Goal: Check status: Check status

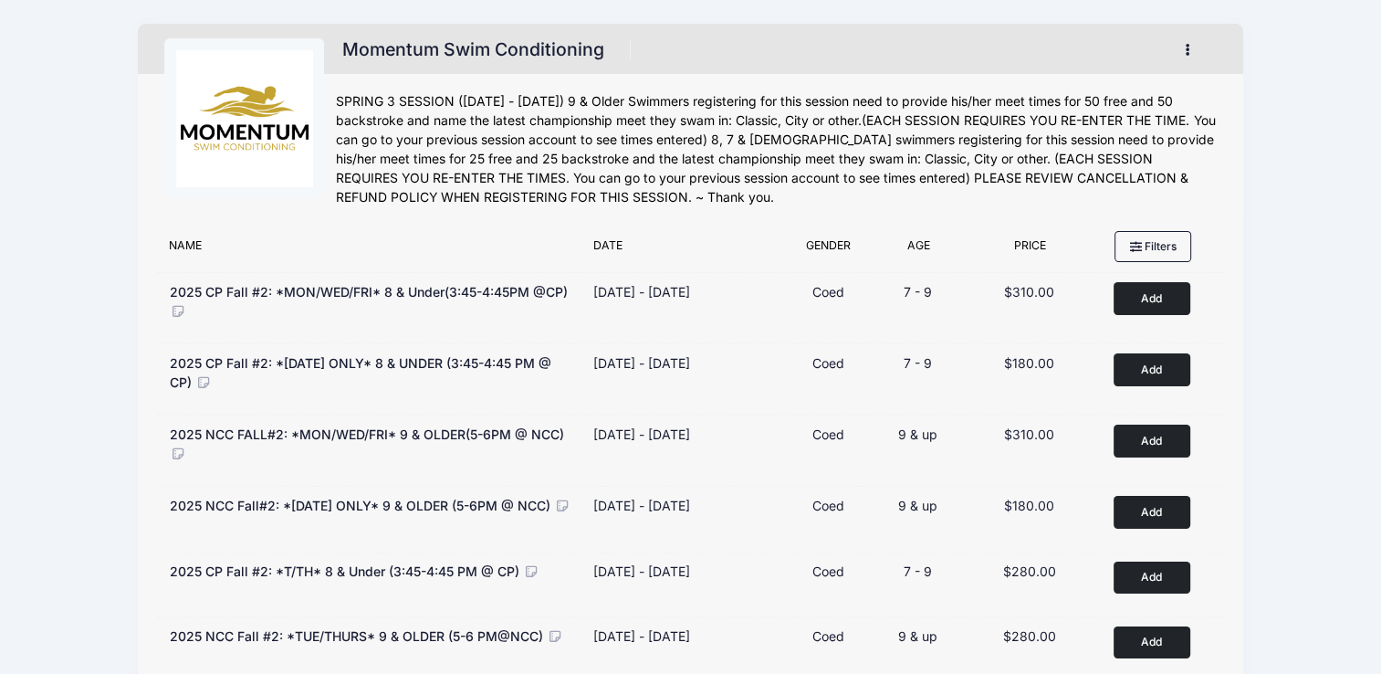
click at [1189, 50] on icon "button" at bounding box center [1193, 50] width 15 height 0
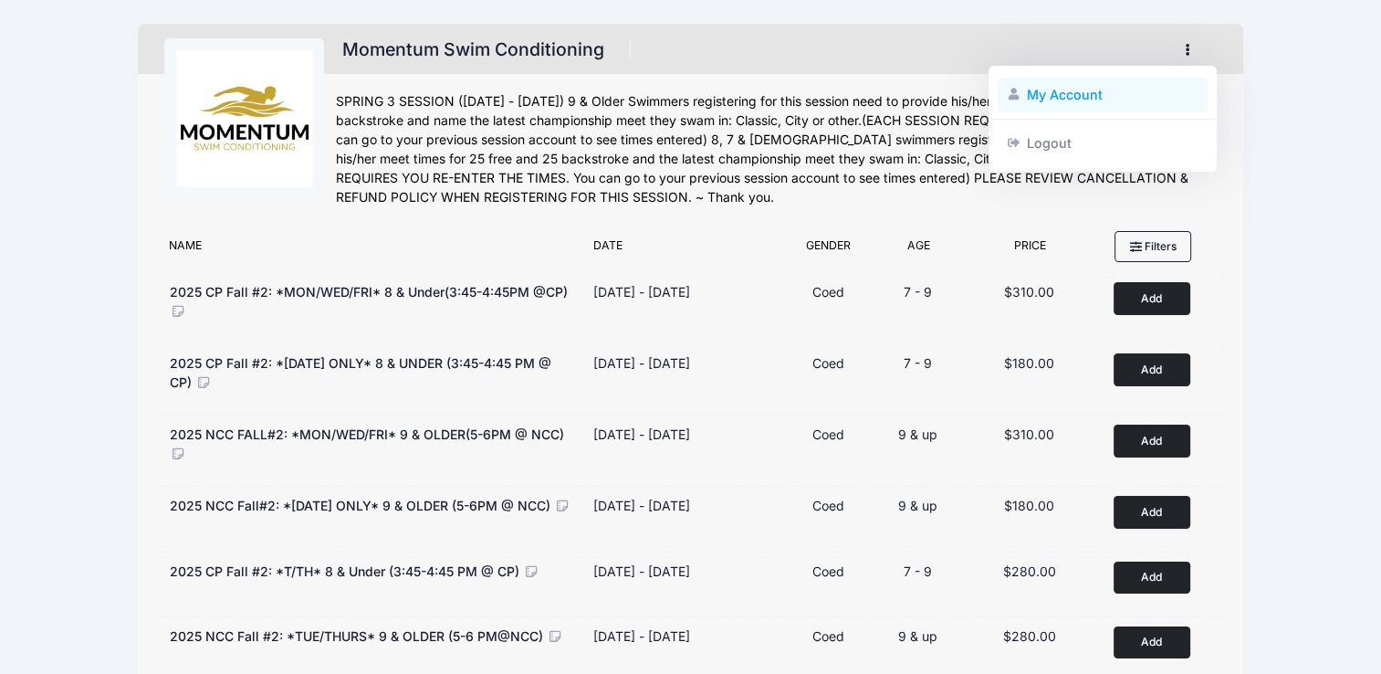
click at [1069, 100] on link "My Account" at bounding box center [1103, 95] width 211 height 35
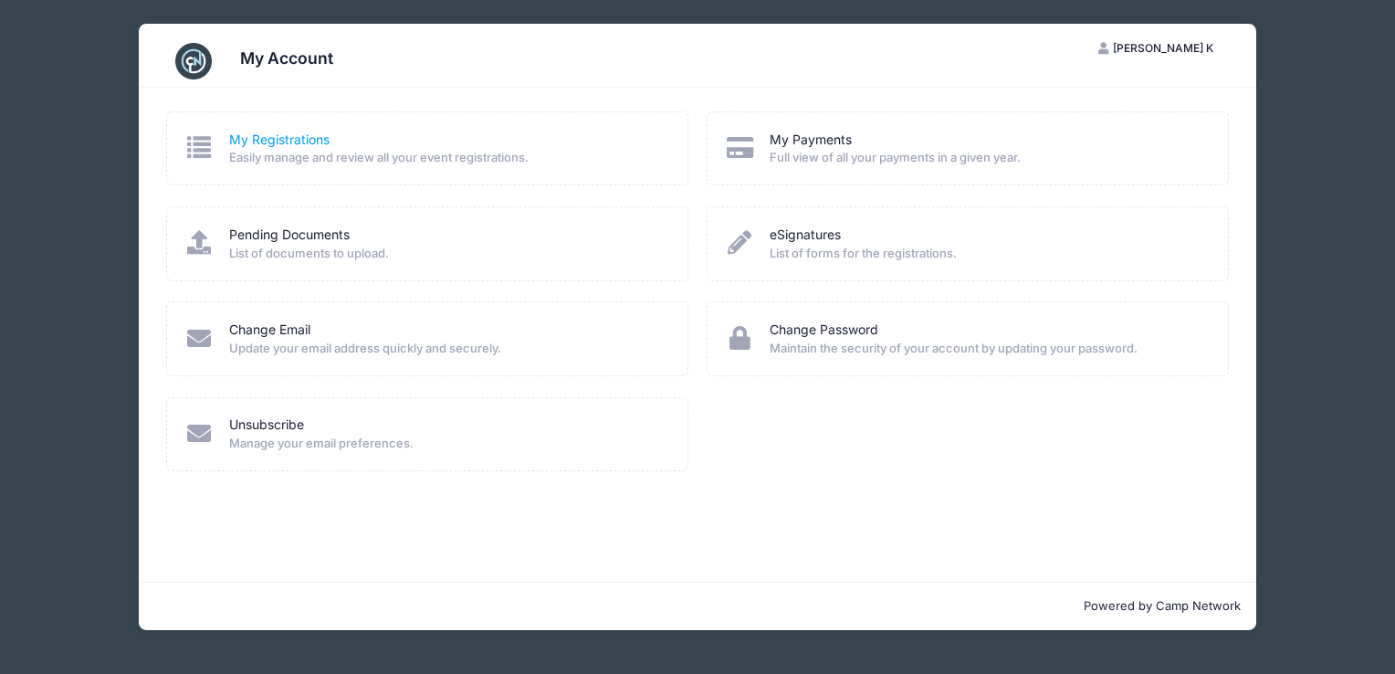
click at [255, 145] on link "My Registrations" at bounding box center [279, 140] width 100 height 19
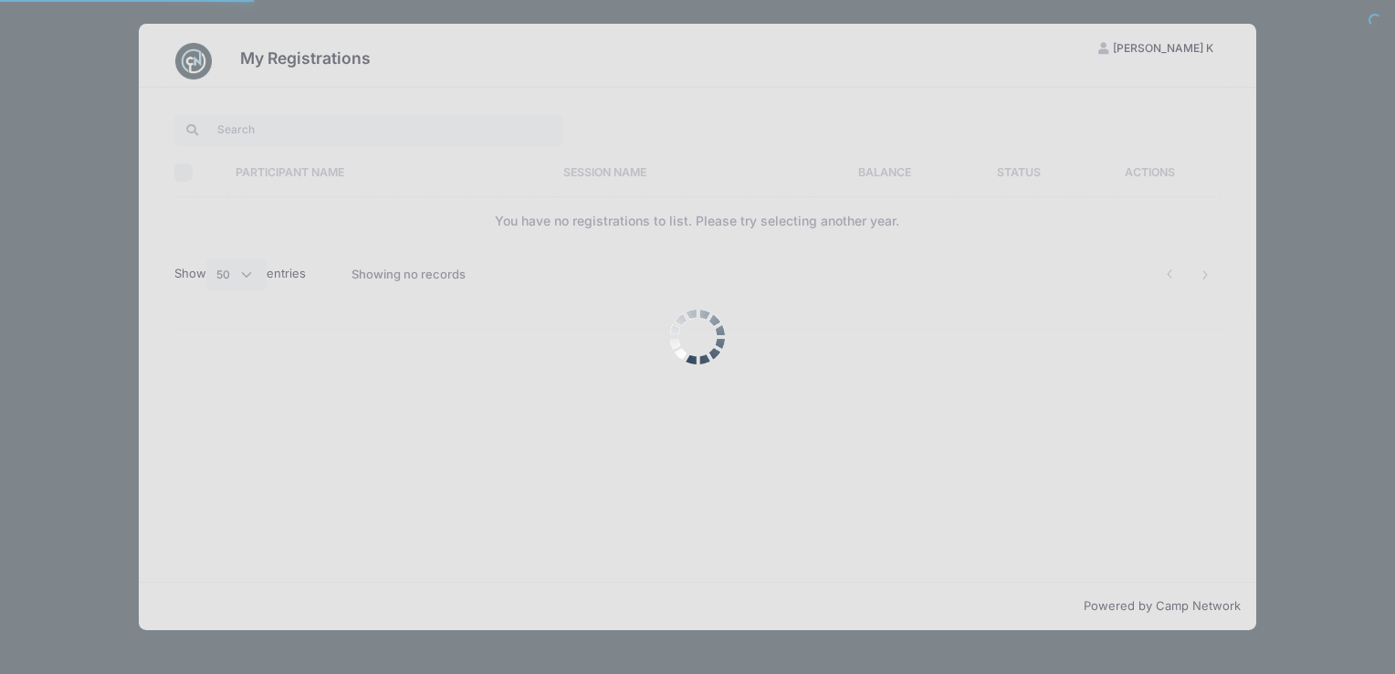
select select "50"
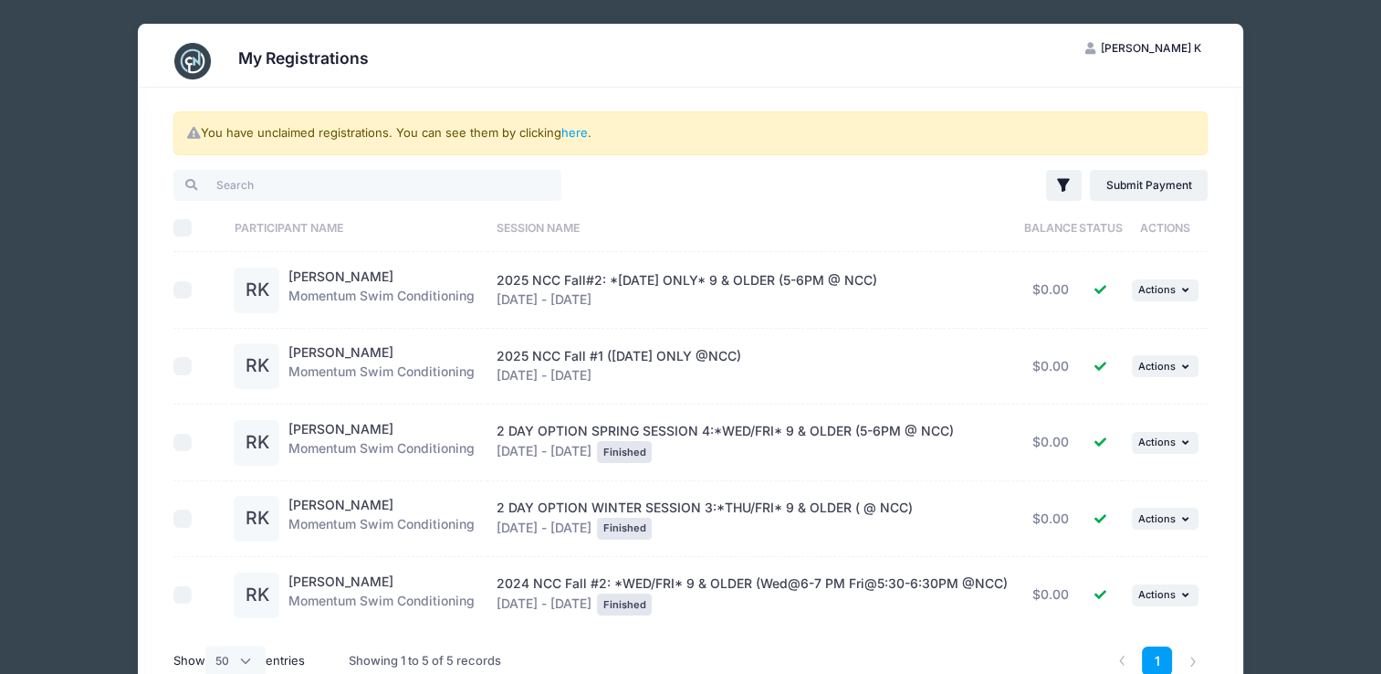
click at [281, 367] on div "RK" at bounding box center [261, 366] width 55 height 46
click at [540, 360] on span "2025 NCC Fall #1 (WEDNESDAY ONLY @NCC)" at bounding box center [619, 356] width 245 height 16
click at [387, 378] on div "Reina Kaja Momentum Swim Conditioning" at bounding box center [381, 366] width 186 height 46
click at [584, 363] on div "2025 NCC Fall #1 (WEDNESDAY ONLY @NCC) Sep 17 - Oct 22, 2025" at bounding box center [756, 366] width 519 height 38
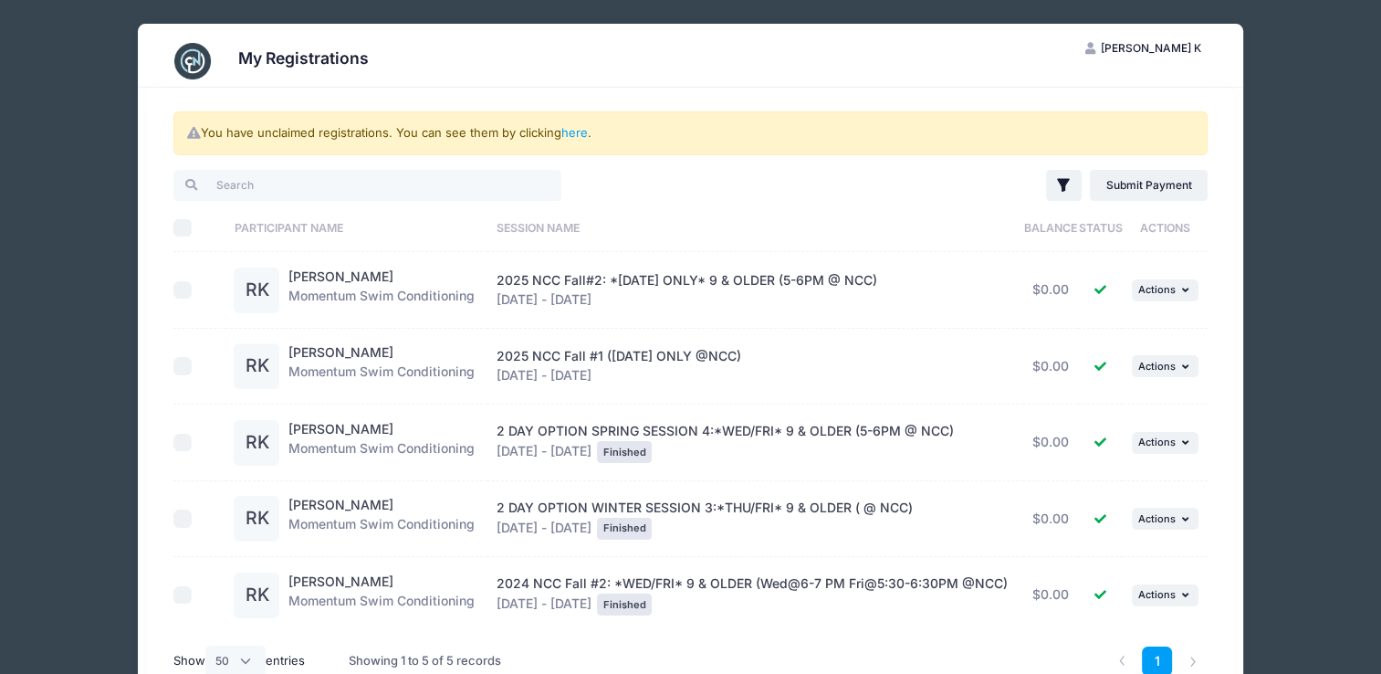
click at [525, 353] on span "2025 NCC Fall #1 (WEDNESDAY ONLY @NCC)" at bounding box center [619, 356] width 245 height 16
click at [654, 356] on span "2025 NCC Fall #1 (WEDNESDAY ONLY @NCC)" at bounding box center [619, 356] width 245 height 16
click at [390, 376] on div "Reina Kaja Momentum Swim Conditioning" at bounding box center [381, 366] width 186 height 46
click at [251, 349] on div "RK" at bounding box center [257, 366] width 46 height 46
click at [508, 351] on span "2025 NCC Fall #1 (WEDNESDAY ONLY @NCC)" at bounding box center [619, 356] width 245 height 16
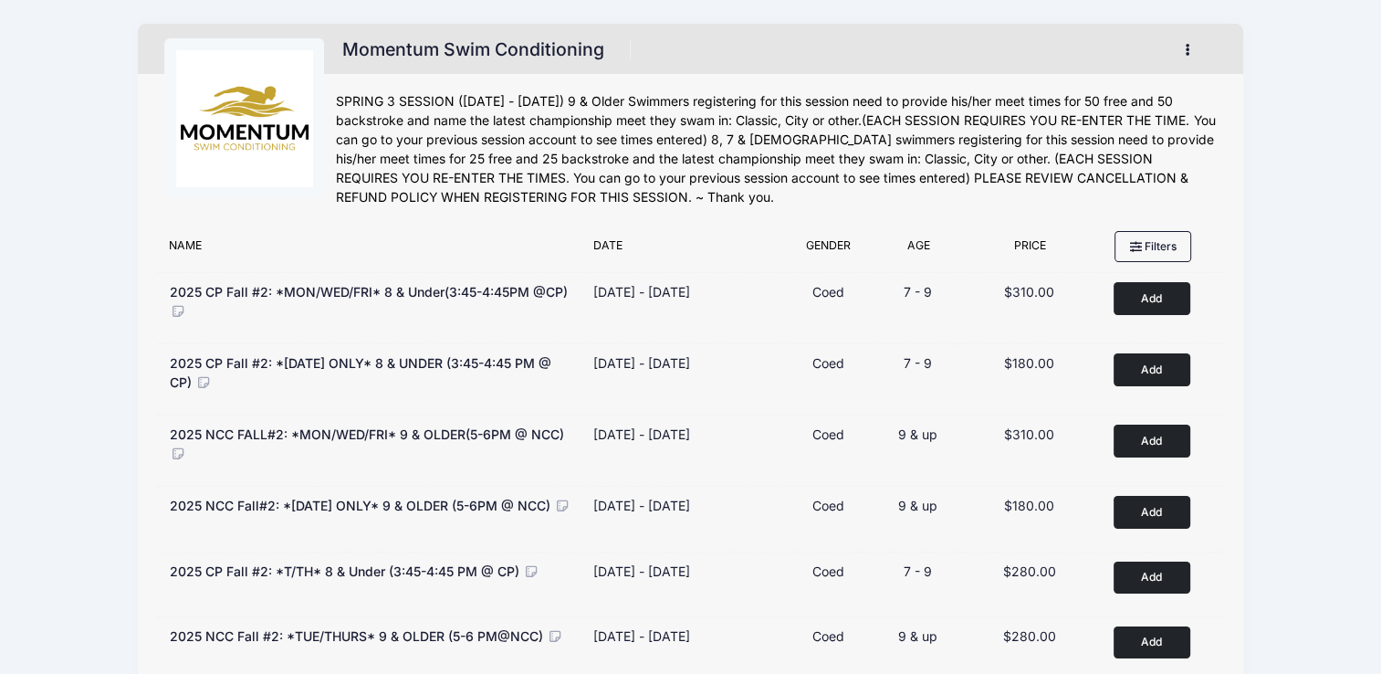
click at [1192, 49] on button "button" at bounding box center [1192, 50] width 49 height 32
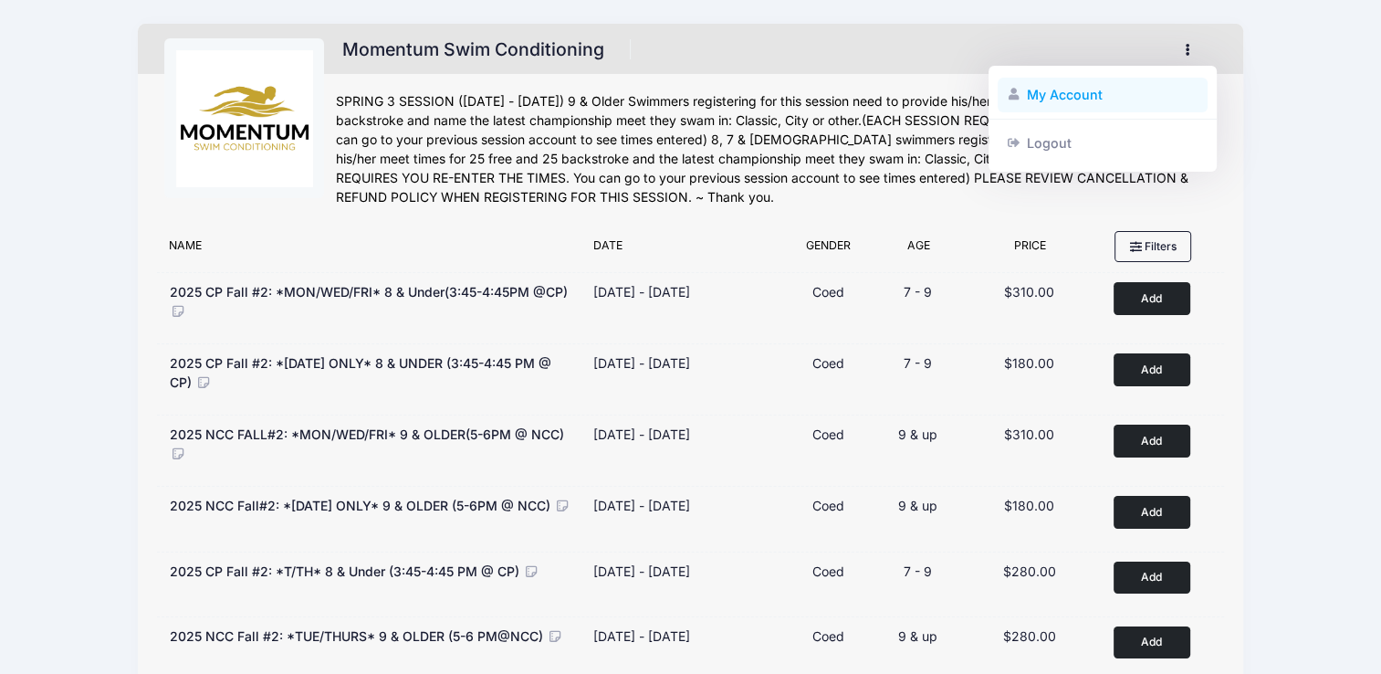
click at [1073, 98] on link "My Account" at bounding box center [1103, 95] width 211 height 35
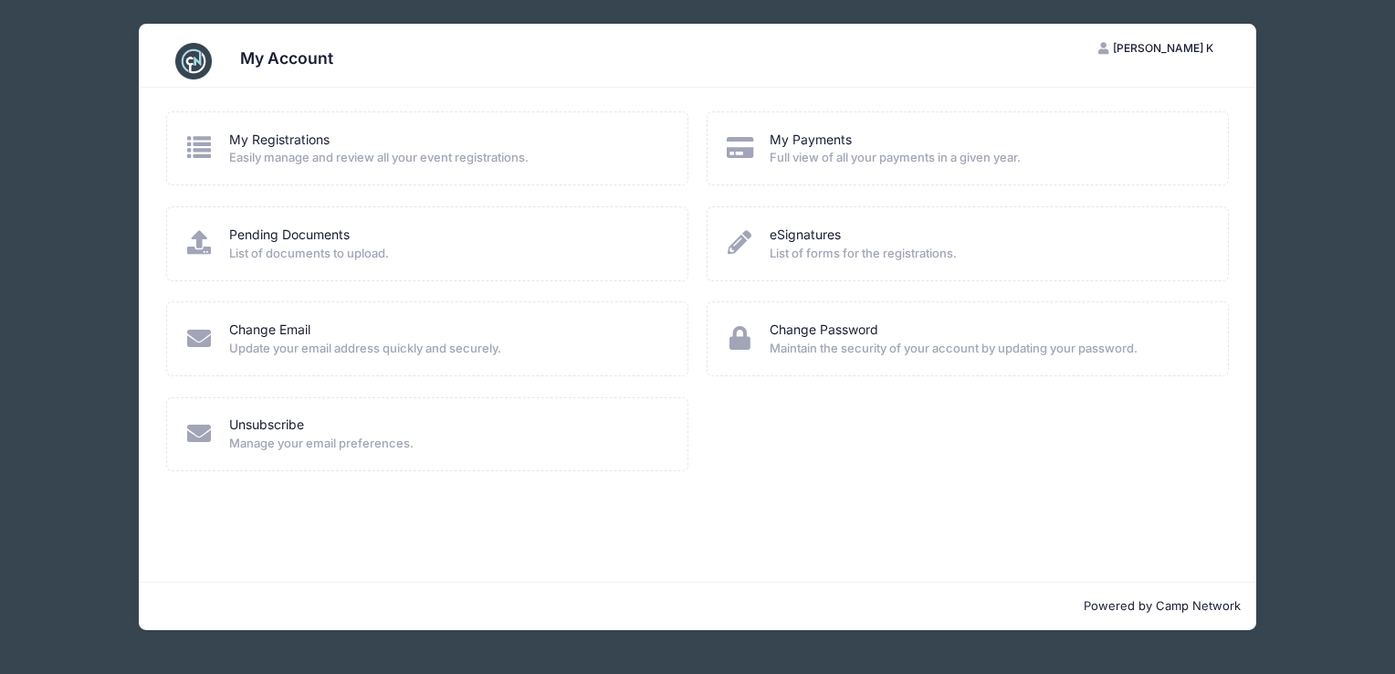
click at [1345, 479] on div "My Account PK [PERSON_NAME] K My Account Logout My Registrations Easily manage …" at bounding box center [697, 327] width 1340 height 654
click at [1326, 471] on div "My Account PK Preetie K My Account Logout My Registrations Easily manage and re…" at bounding box center [697, 327] width 1340 height 654
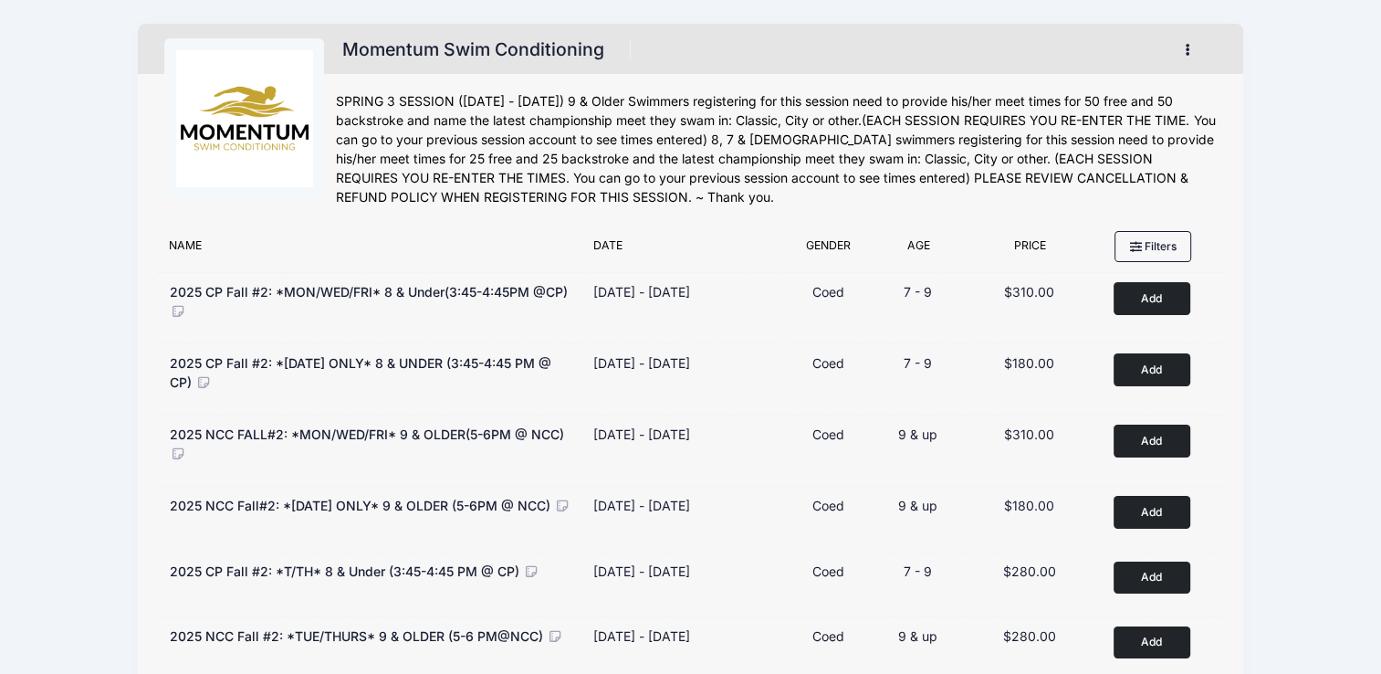
click at [255, 112] on img at bounding box center [244, 118] width 137 height 137
click at [393, 39] on h1 "Momentum Swim Conditioning" at bounding box center [473, 50] width 274 height 32
click at [1188, 50] on icon "button" at bounding box center [1193, 50] width 15 height 0
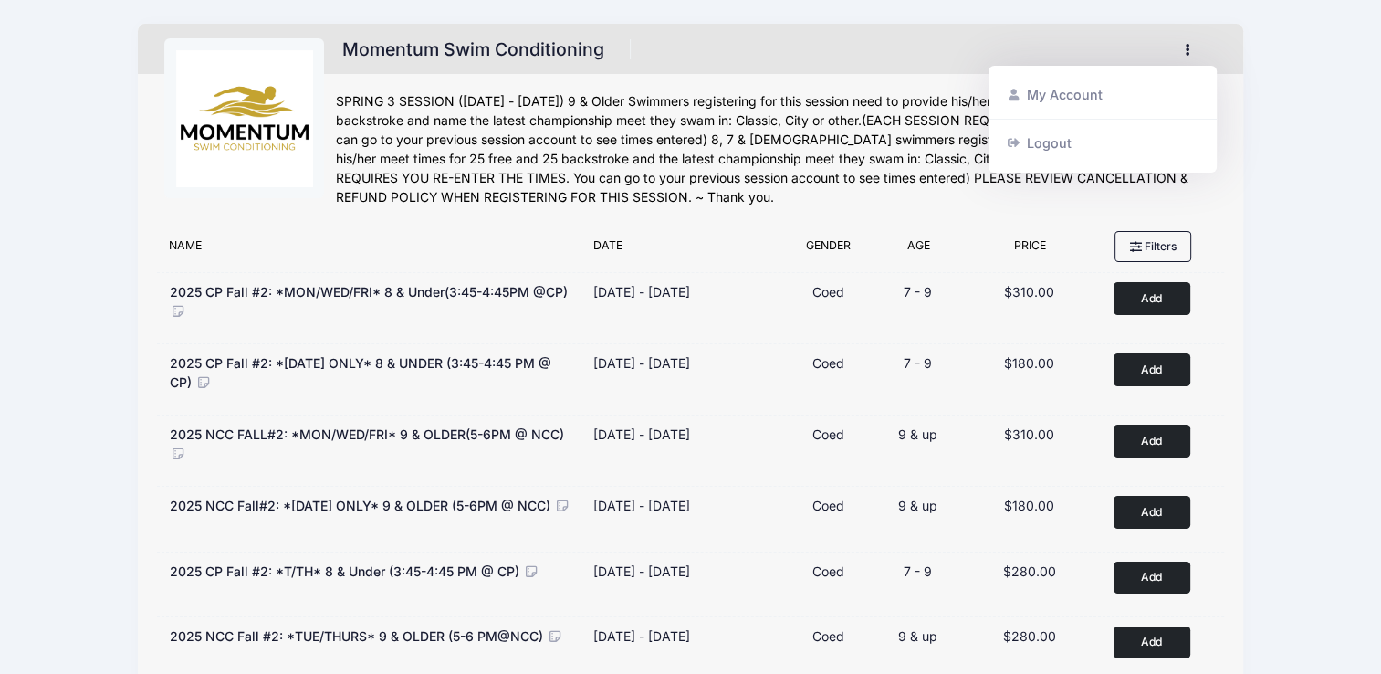
click at [1317, 246] on div "Momentum Swim Conditioning Register My Account Logout" at bounding box center [690, 452] width 1326 height 905
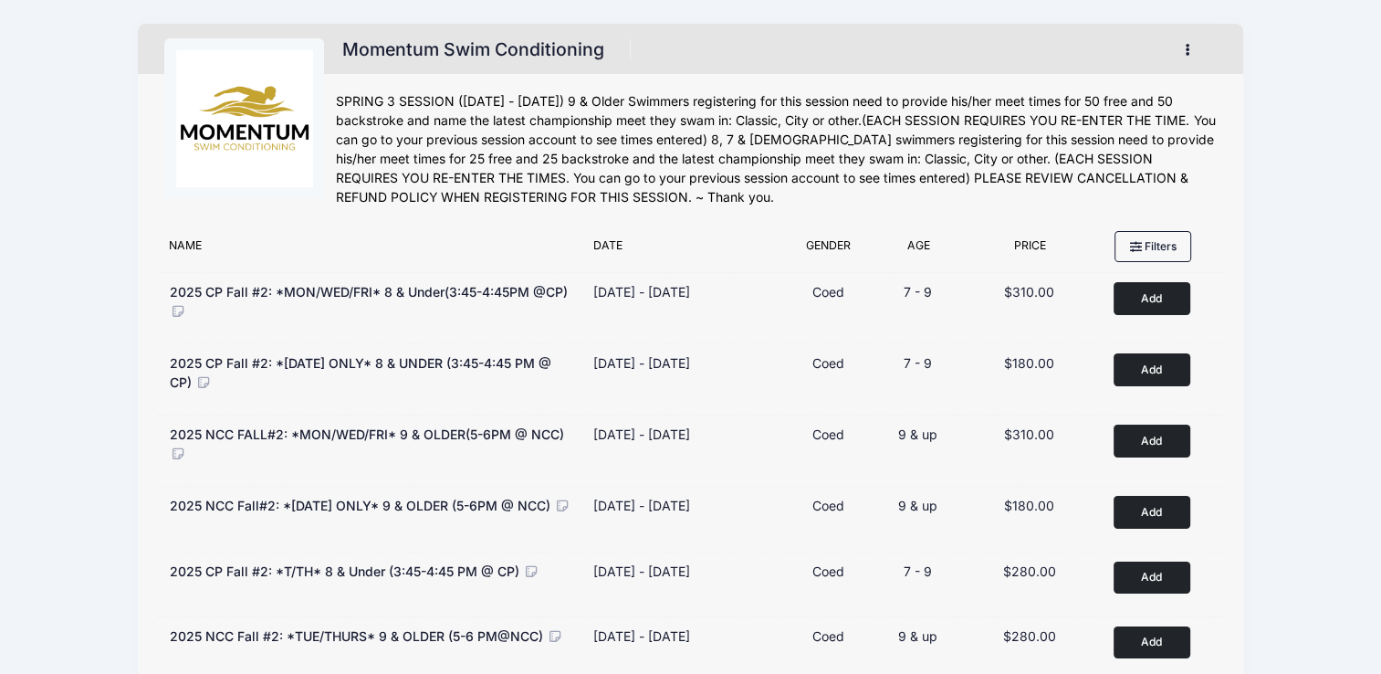
click at [1179, 65] on button "button" at bounding box center [1192, 50] width 49 height 32
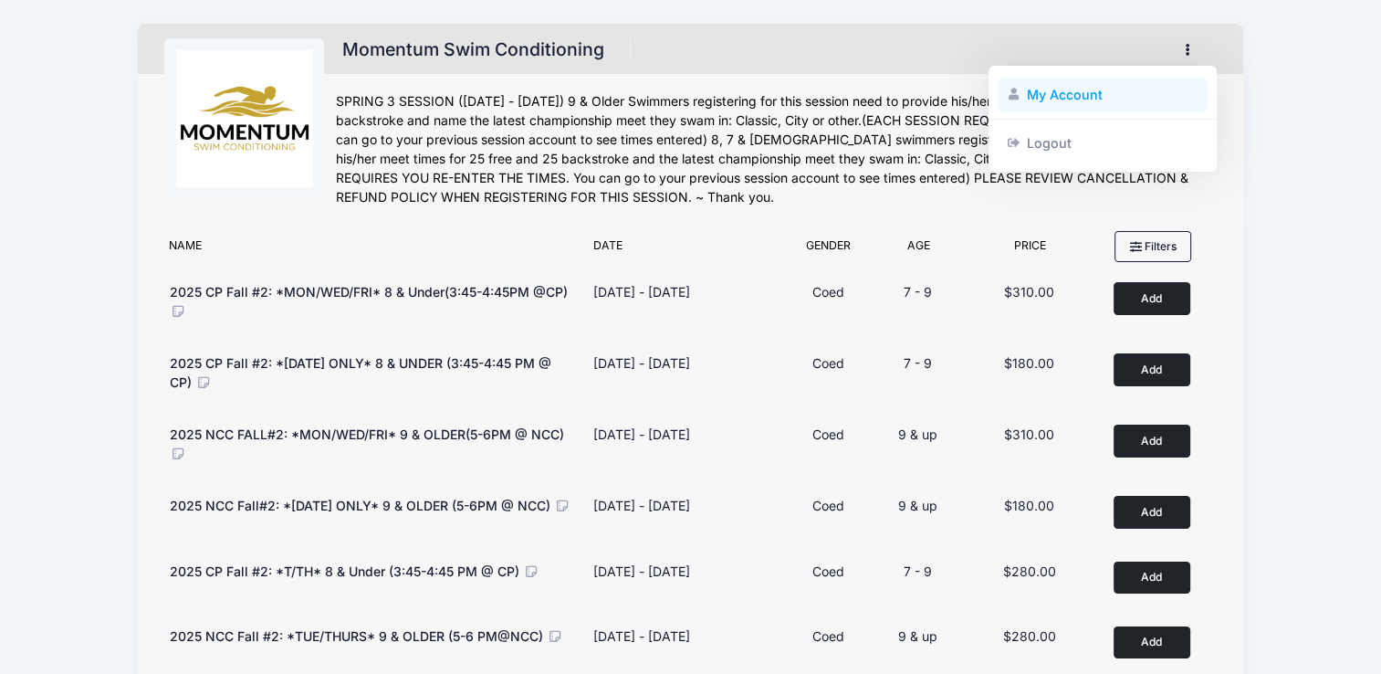
click at [1097, 106] on link "My Account" at bounding box center [1103, 95] width 211 height 35
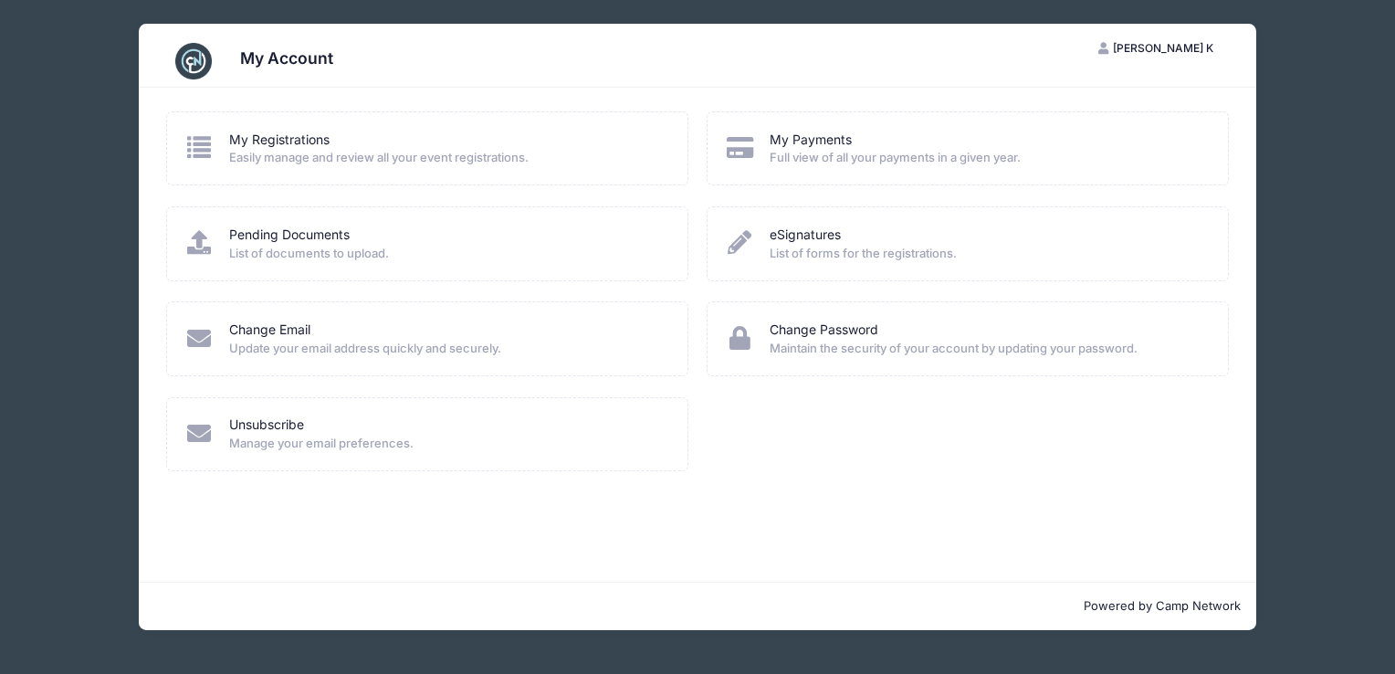
click at [357, 152] on span "Easily manage and review all your event registrations." at bounding box center [446, 158] width 435 height 18
click at [271, 150] on span "Easily manage and review all your event registrations." at bounding box center [446, 158] width 435 height 18
click at [200, 153] on icon at bounding box center [199, 147] width 30 height 24
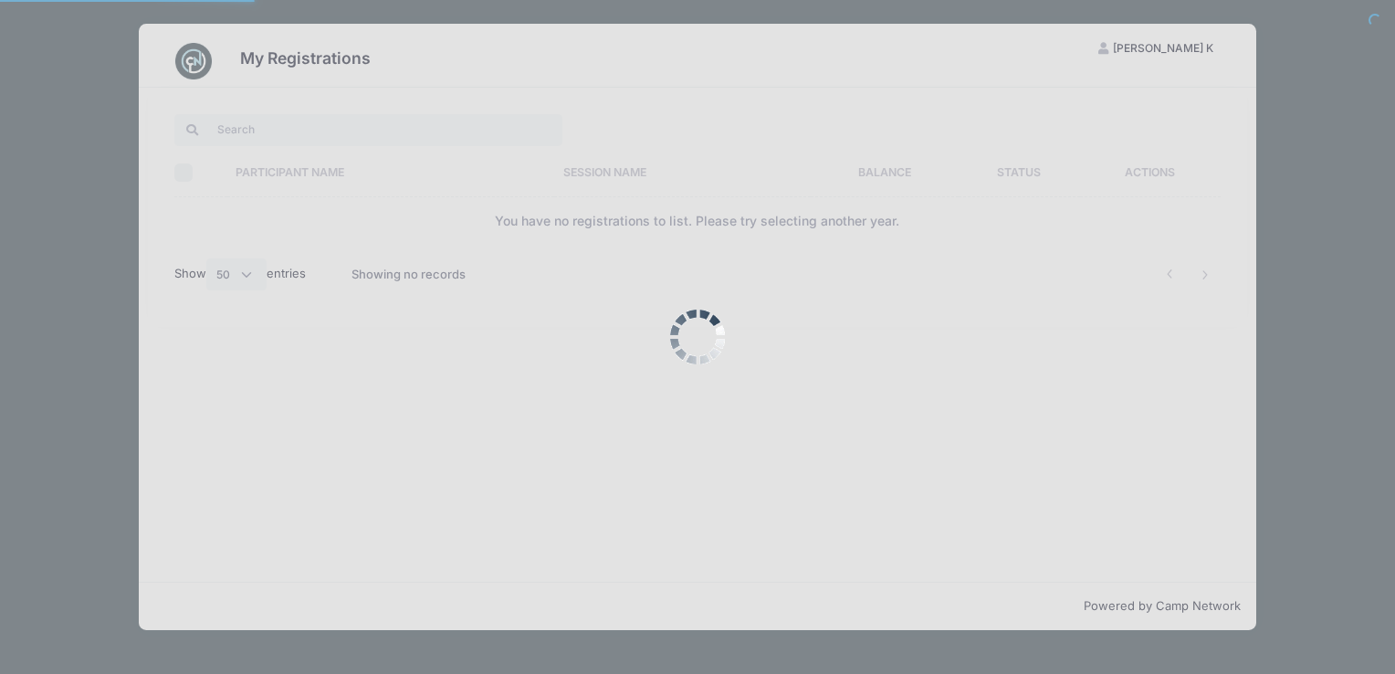
select select "50"
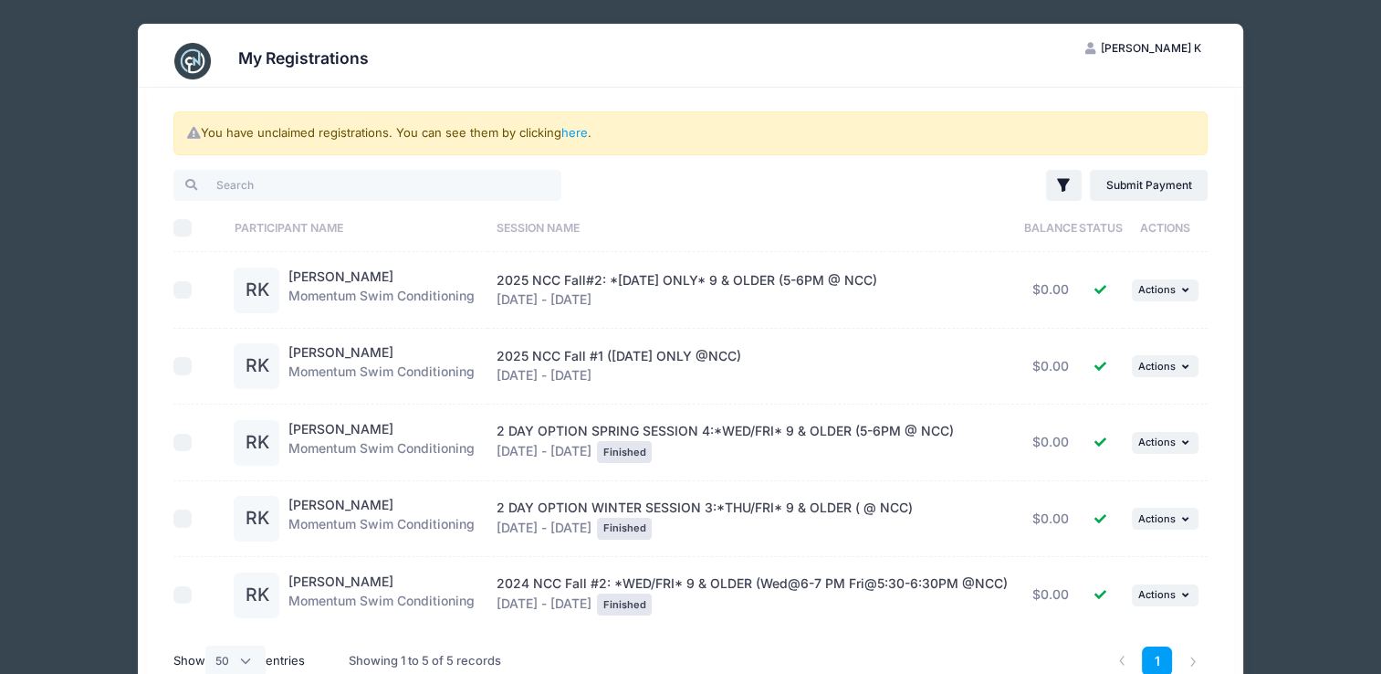
click at [577, 361] on span "2025 NCC Fall #1 (WEDNESDAY ONLY @NCC)" at bounding box center [619, 356] width 245 height 16
click at [320, 371] on div "Reina Kaja Momentum Swim Conditioning" at bounding box center [381, 366] width 186 height 46
click at [307, 383] on div "Reina Kaja Momentum Swim Conditioning" at bounding box center [381, 366] width 186 height 46
click at [1147, 369] on span "Actions" at bounding box center [1156, 366] width 37 height 13
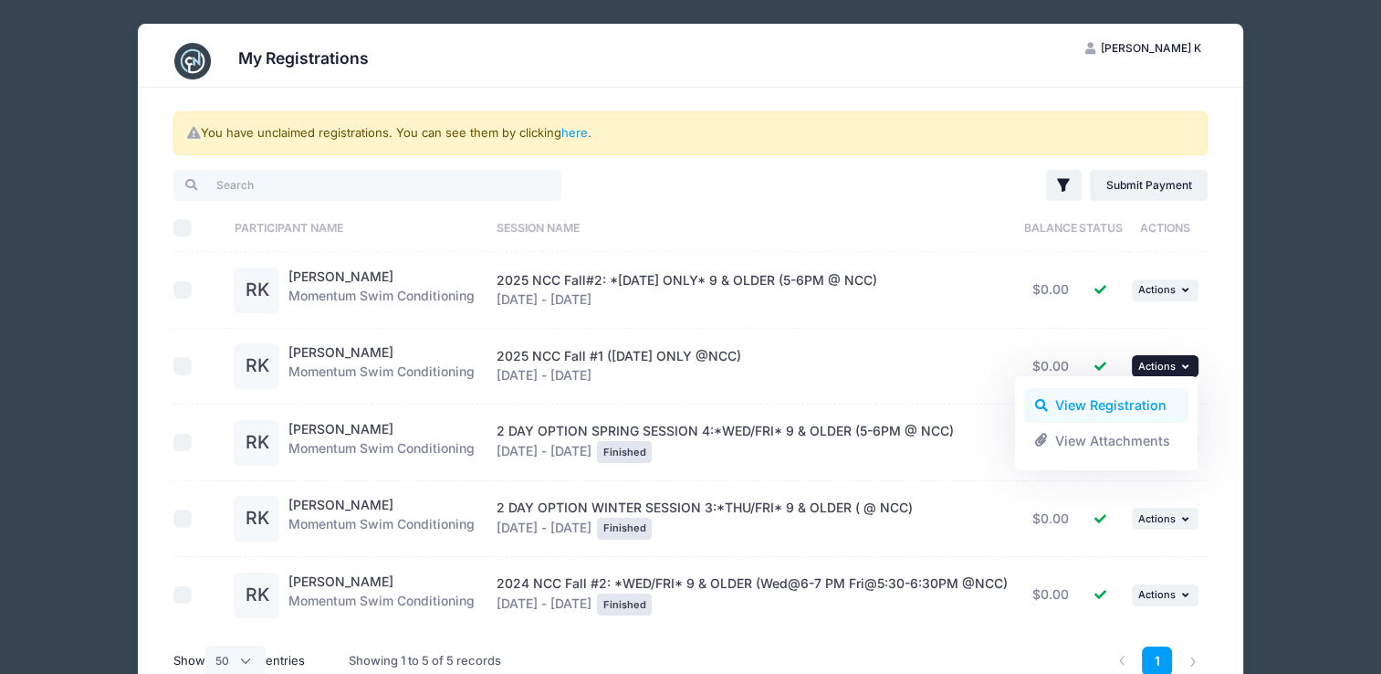
click at [1102, 422] on link "View Registration" at bounding box center [1106, 405] width 165 height 35
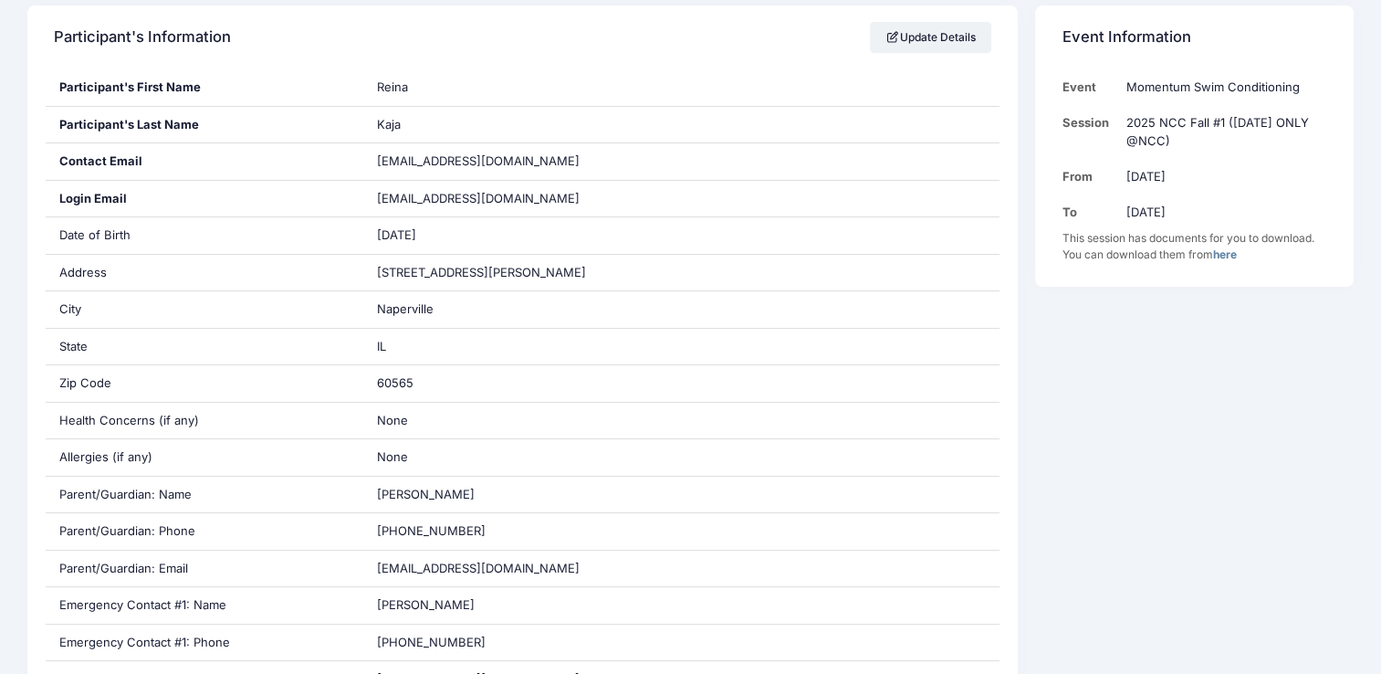
scroll to position [307, 0]
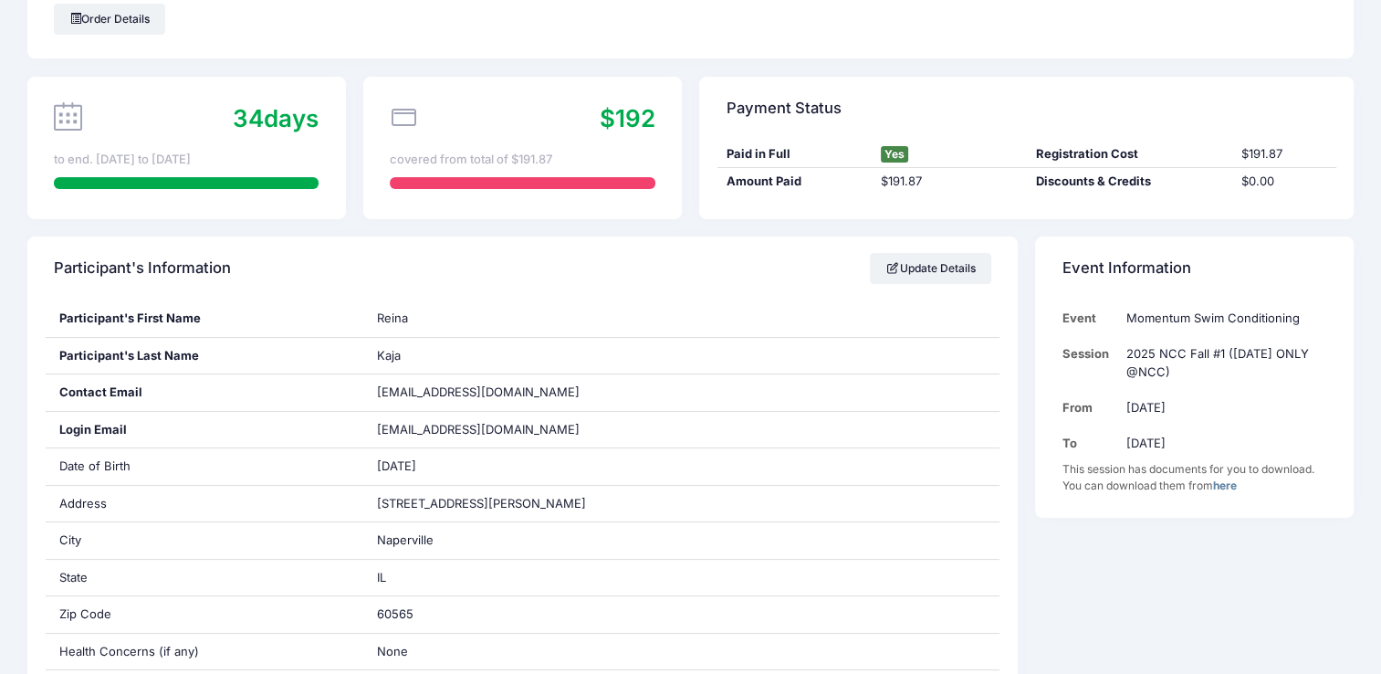
scroll to position [0, 0]
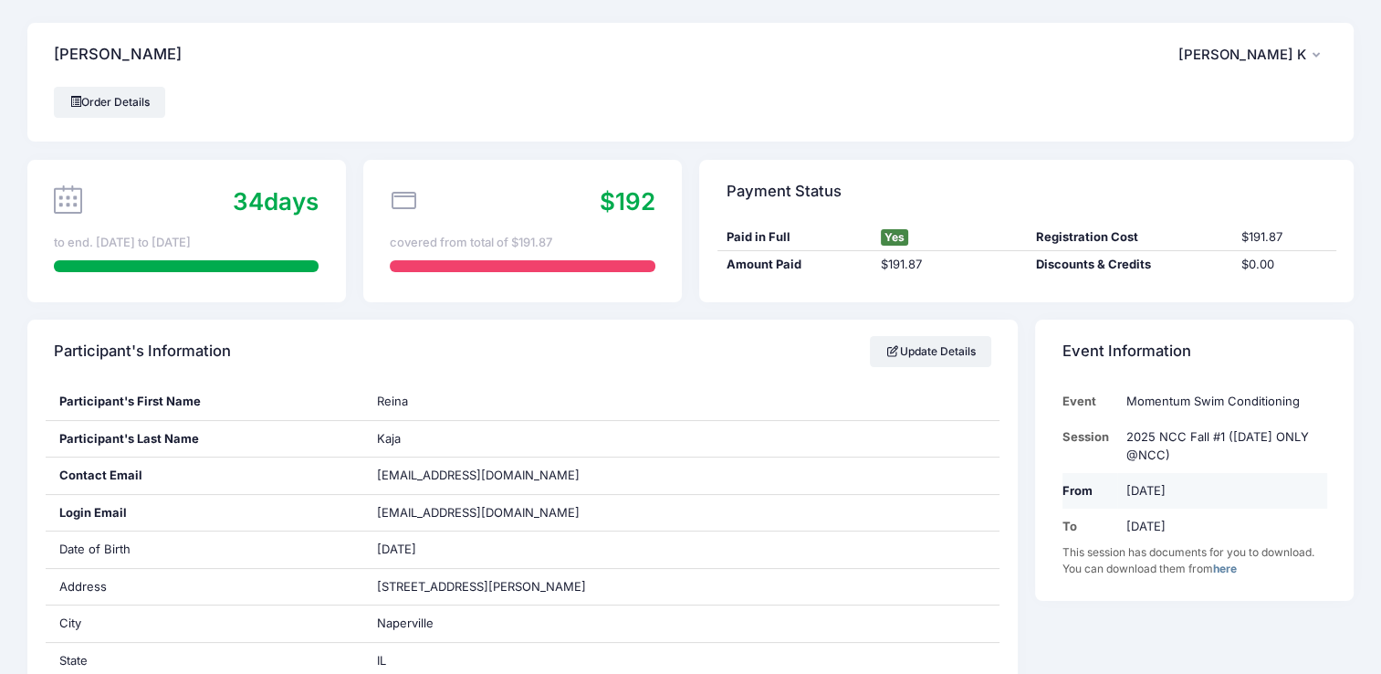
click at [1301, 505] on td "[DATE]" at bounding box center [1221, 491] width 209 height 36
